Goal: Transaction & Acquisition: Obtain resource

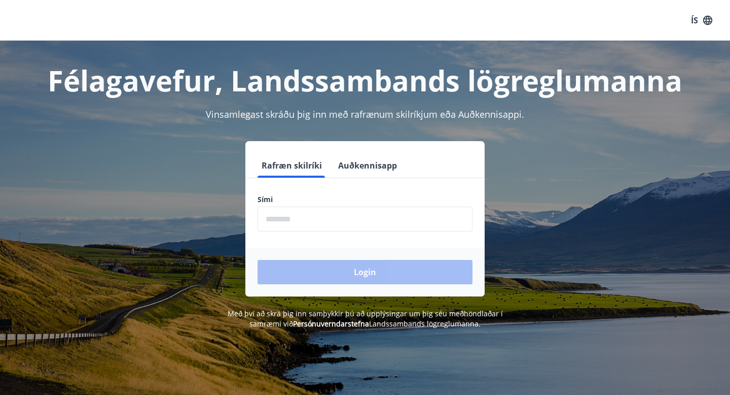
click at [331, 214] on input "phone" at bounding box center [365, 218] width 215 height 25
type input "********"
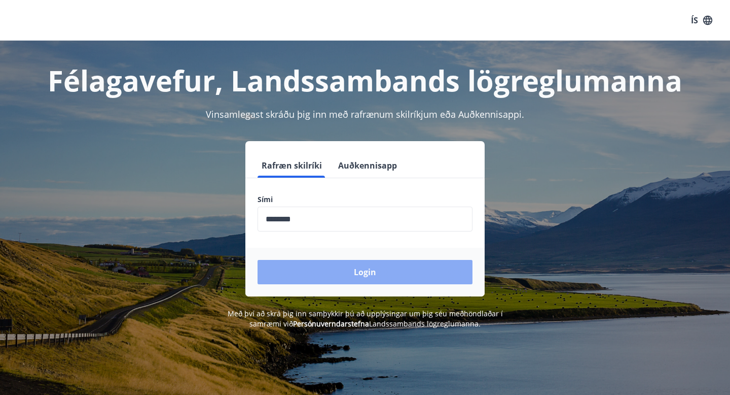
click at [334, 265] on button "Login" at bounding box center [365, 272] width 215 height 24
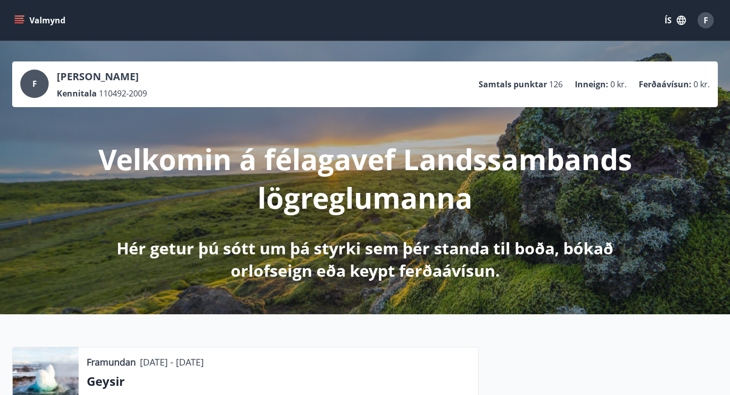
click at [30, 26] on button "Valmynd" at bounding box center [40, 20] width 57 height 18
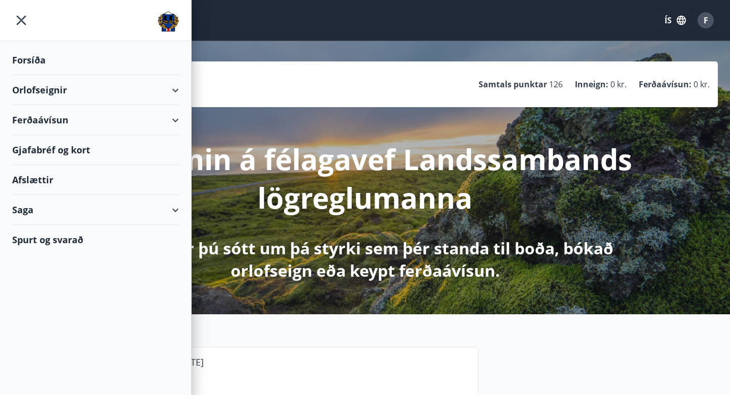
click at [73, 118] on div "Ferðaávísun" at bounding box center [95, 120] width 167 height 30
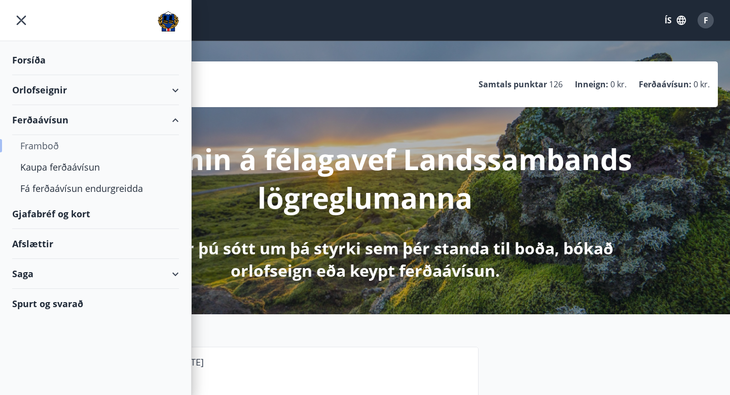
click at [50, 148] on div "Framboð" at bounding box center [95, 145] width 151 height 21
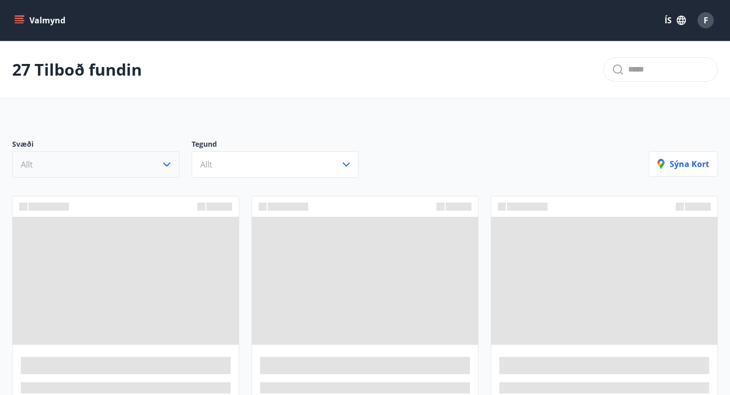
click at [168, 166] on icon "button" at bounding box center [167, 164] width 12 height 12
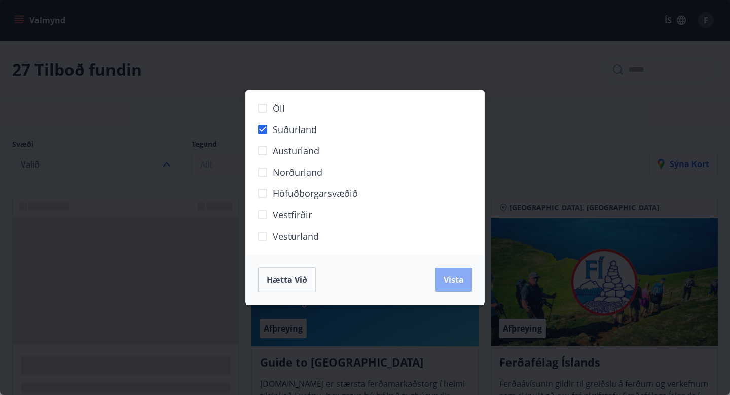
click at [461, 289] on button "Vista" at bounding box center [454, 279] width 37 height 24
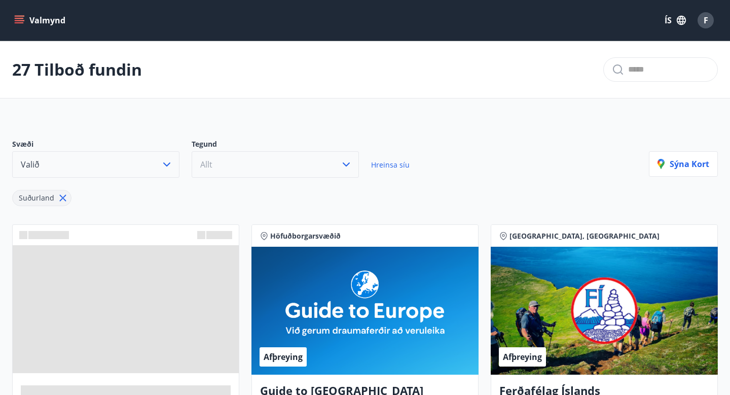
click at [287, 165] on button "Allt" at bounding box center [275, 164] width 167 height 26
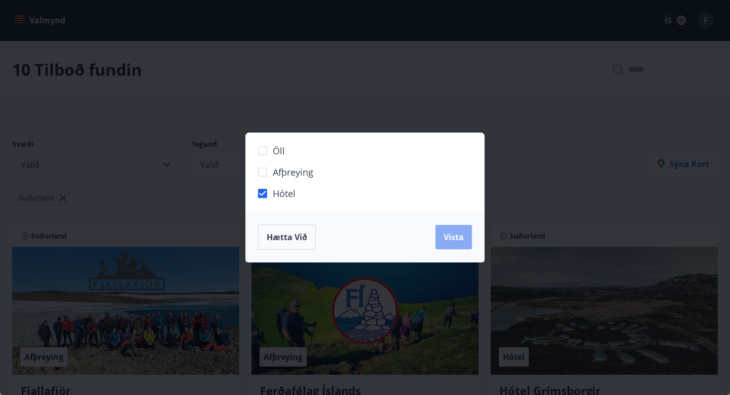
click at [454, 233] on span "Vista" at bounding box center [454, 236] width 20 height 11
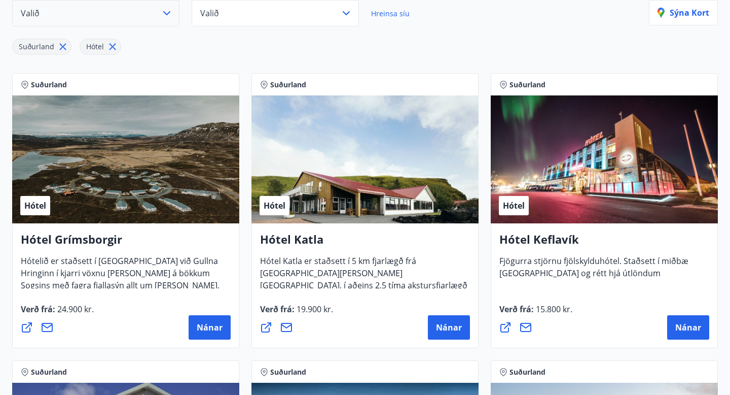
scroll to position [157, 0]
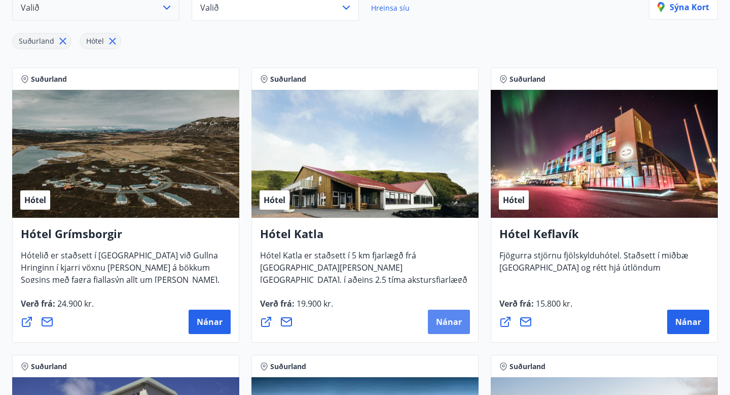
click at [441, 321] on span "Nánar" at bounding box center [449, 321] width 26 height 11
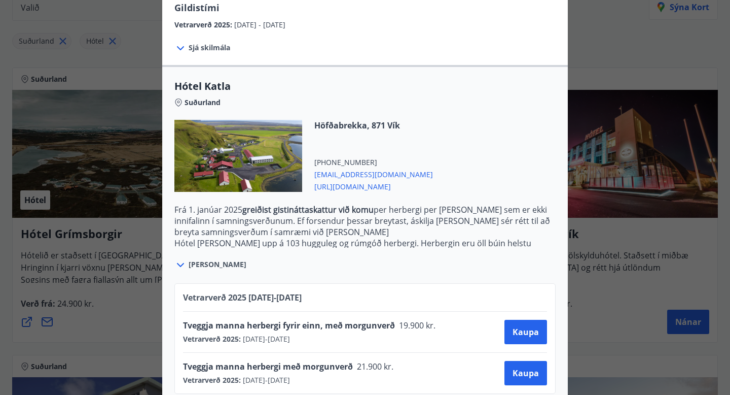
scroll to position [0, 0]
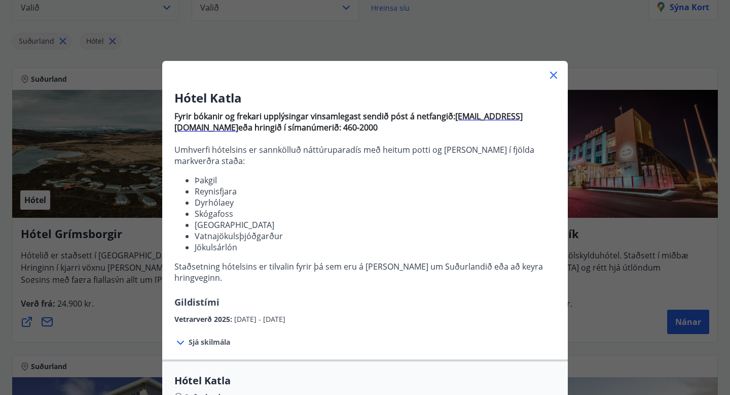
click at [152, 253] on div "Hótel Katla Fyrir bókanir og frekari upplýsingar vinsamlegast sendið póst á net…" at bounding box center [365, 197] width 730 height 395
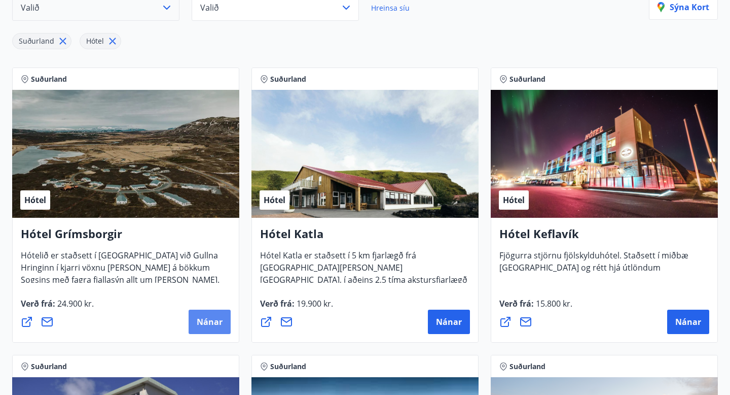
click at [223, 320] on button "Nánar" at bounding box center [210, 321] width 42 height 24
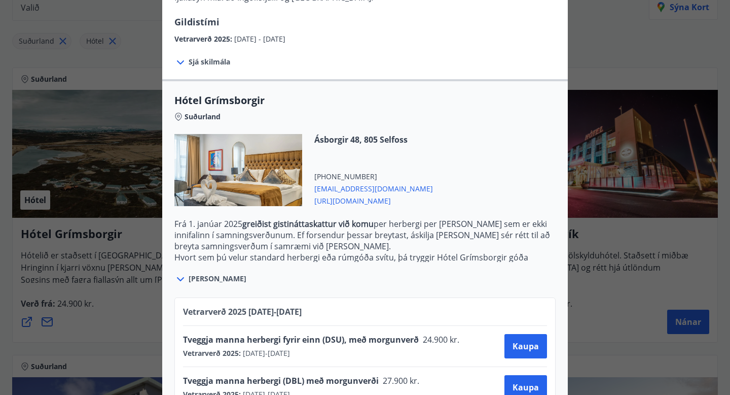
scroll to position [200, 0]
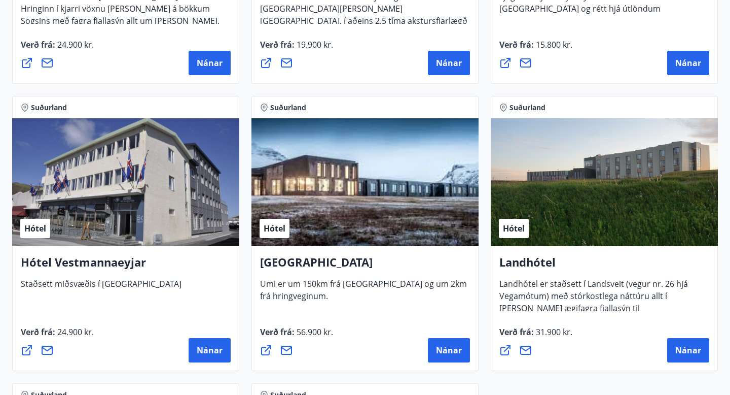
scroll to position [417, 0]
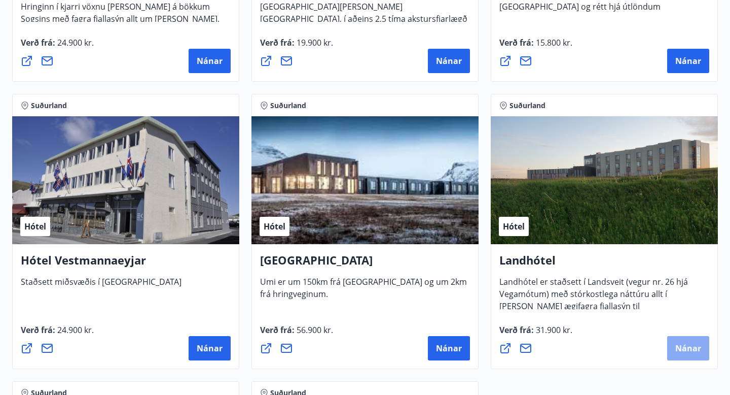
click at [687, 344] on span "Nánar" at bounding box center [689, 347] width 26 height 11
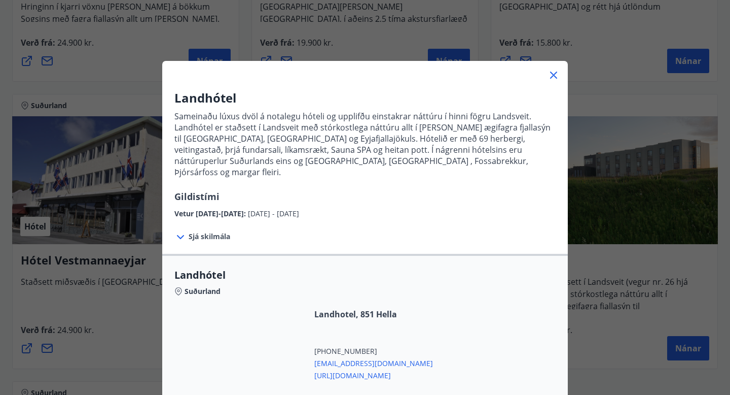
scroll to position [114, 0]
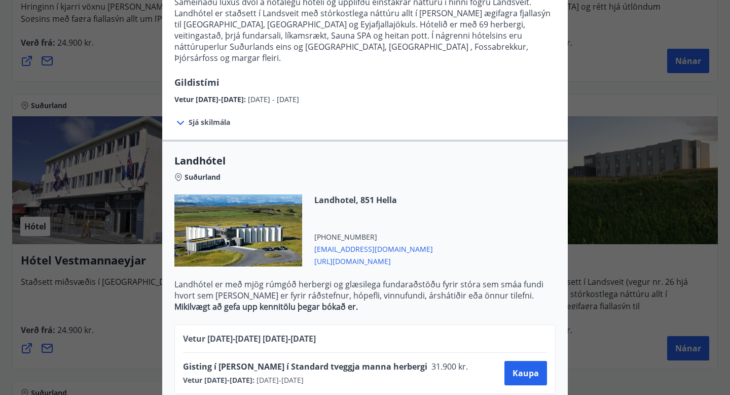
click at [603, 57] on div "Landhótel Sameinaðu lúxus dvöl á notalegu hóteli og upplifðu einstakrar náttúru…" at bounding box center [365, 83] width 730 height 395
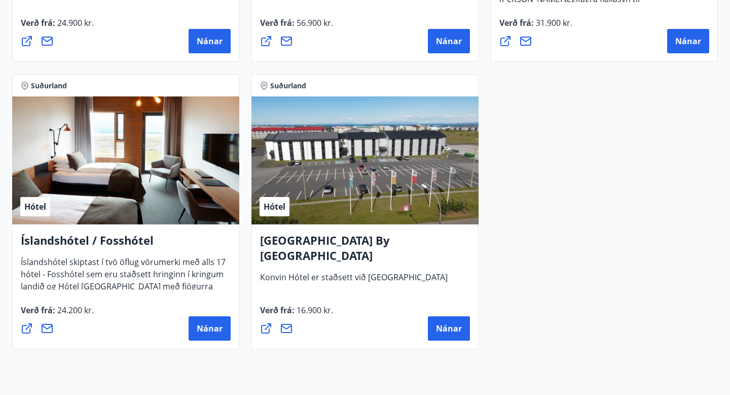
scroll to position [725, 0]
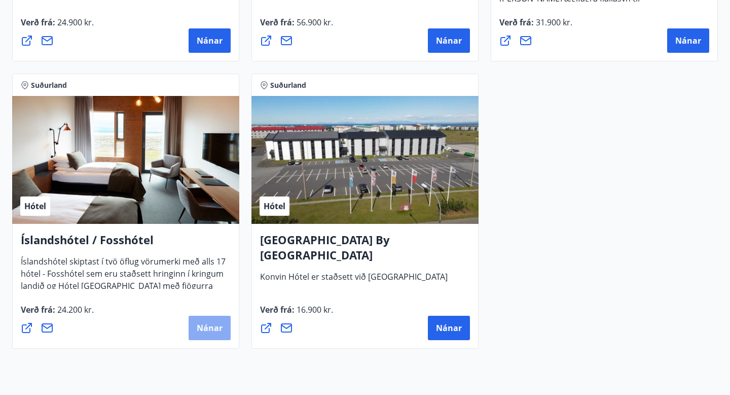
click at [213, 325] on span "Nánar" at bounding box center [210, 327] width 26 height 11
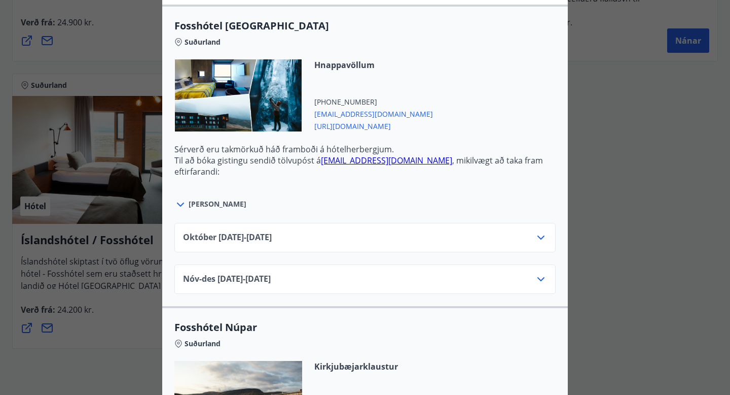
scroll to position [346, 0]
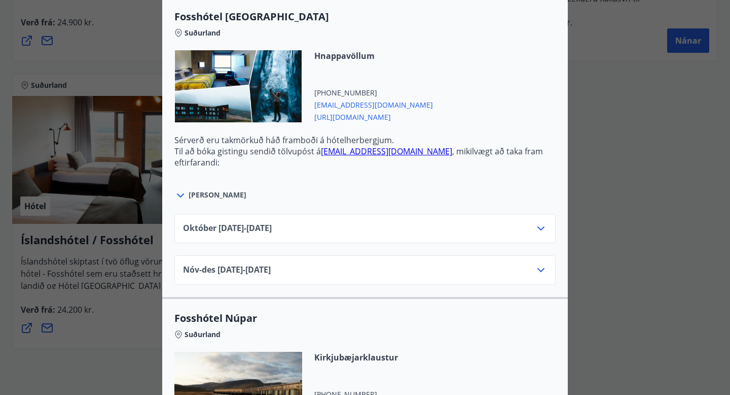
click at [545, 229] on icon at bounding box center [541, 228] width 12 height 12
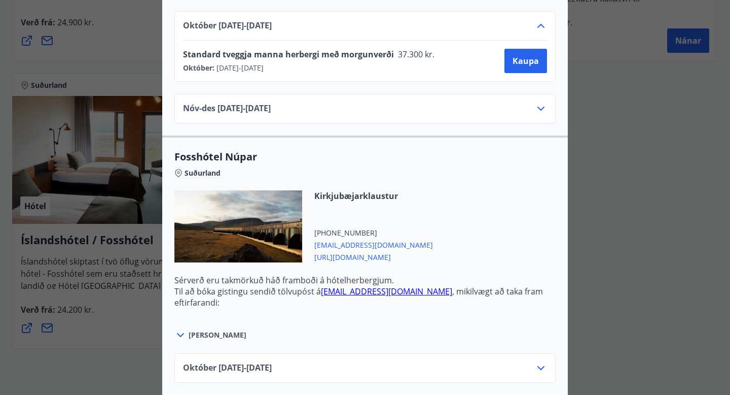
scroll to position [590, 0]
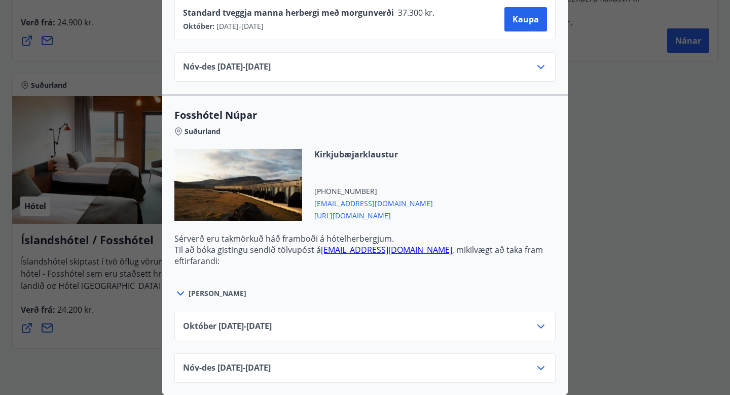
click at [538, 324] on icon at bounding box center [541, 326] width 12 height 12
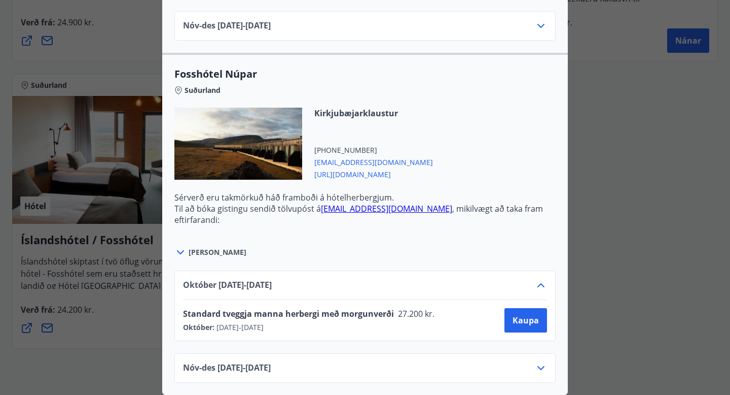
scroll to position [0, 0]
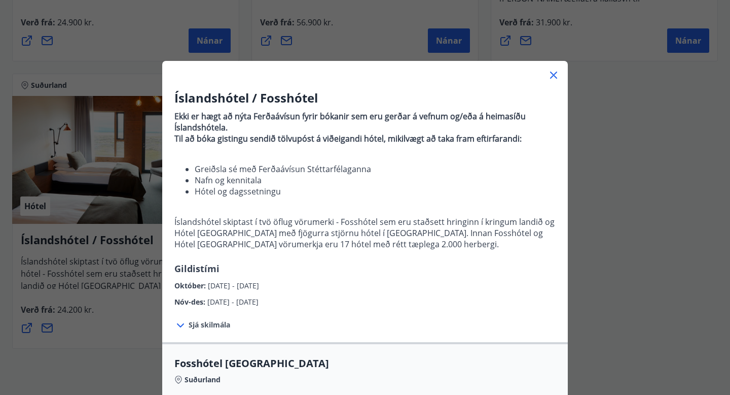
click at [136, 304] on div "Íslandshótel / Fosshótel Ekki er hægt að nýta Ferðaávísun fyrir bókanir sem eru…" at bounding box center [365, 197] width 730 height 395
click at [554, 78] on icon at bounding box center [554, 75] width 12 height 12
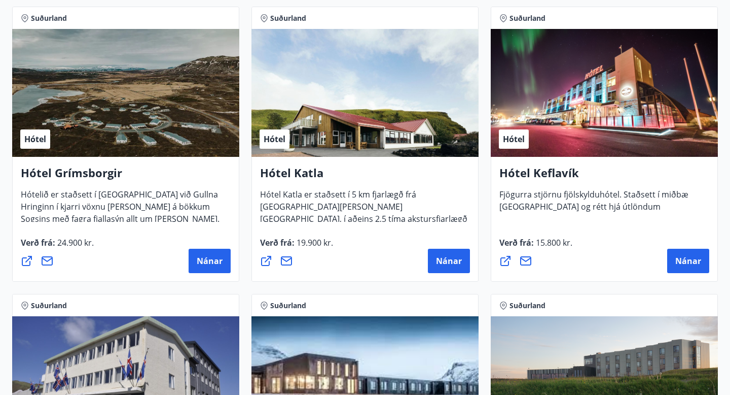
scroll to position [217, 0]
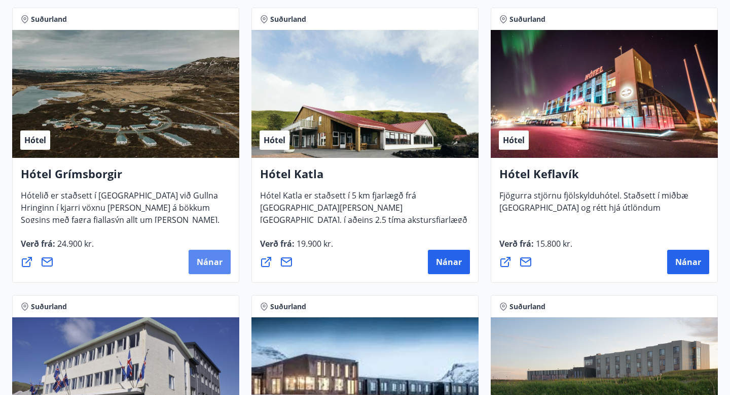
click at [209, 257] on span "Nánar" at bounding box center [210, 261] width 26 height 11
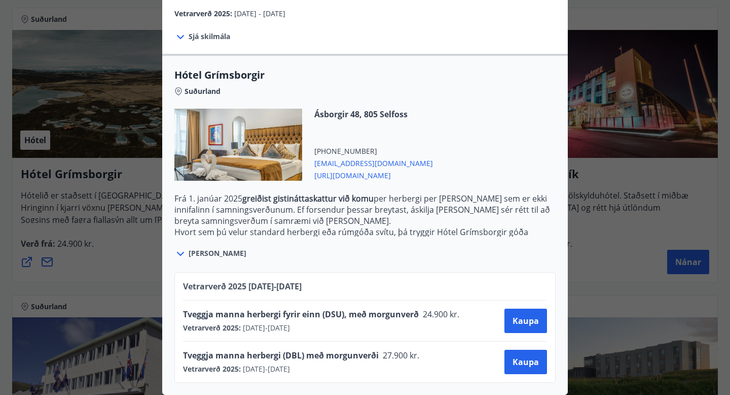
scroll to position [0, 0]
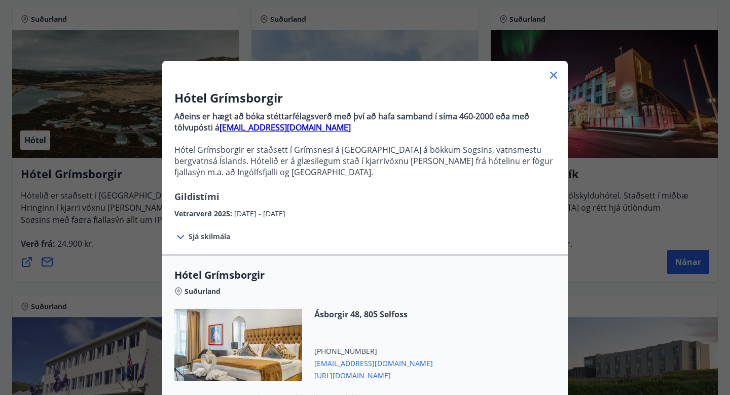
click at [623, 236] on div "Hótel Grímsborgir Aðeins er hægt að bóka stéttarfélagsverð með því að hafa samb…" at bounding box center [365, 197] width 730 height 395
click at [554, 79] on icon at bounding box center [554, 75] width 12 height 12
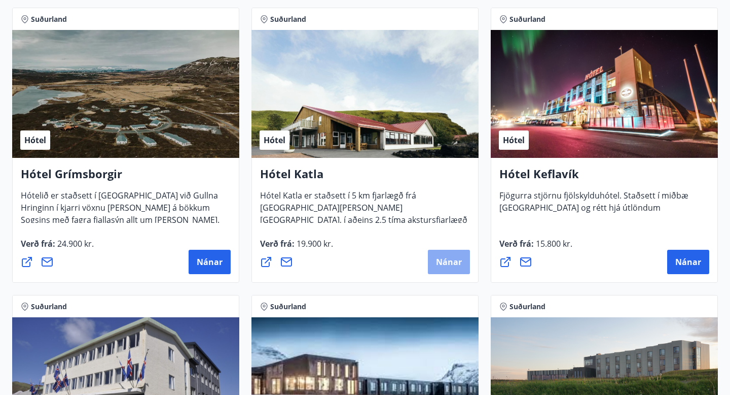
click at [447, 261] on span "Nánar" at bounding box center [449, 261] width 26 height 11
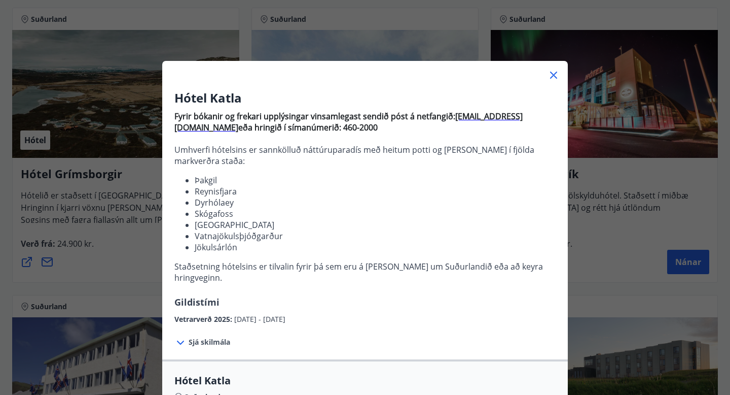
click at [135, 196] on div "Hótel Katla Fyrir bókanir og frekari upplýsingar vinsamlegast sendið póst á net…" at bounding box center [365, 197] width 730 height 395
